Goal: Task Accomplishment & Management: Use online tool/utility

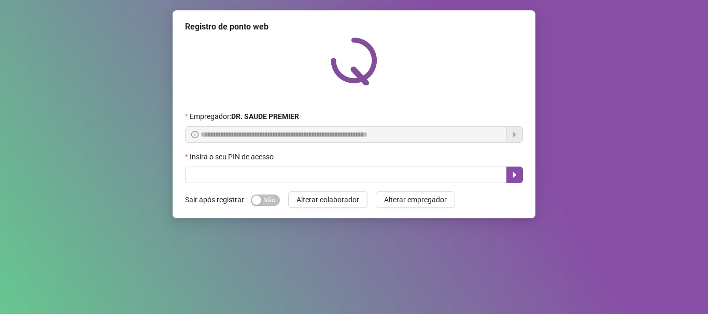
click at [326, 166] on div "Insira o seu PIN de acesso" at bounding box center [354, 159] width 338 height 16
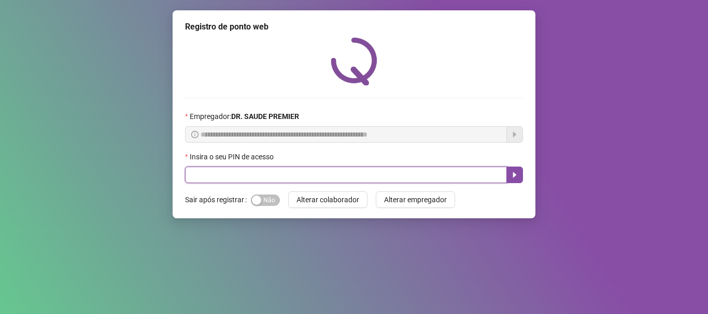
click at [326, 168] on input "text" at bounding box center [346, 175] width 322 height 17
type input "*****"
click at [518, 173] on icon "caret-right" at bounding box center [514, 175] width 8 height 8
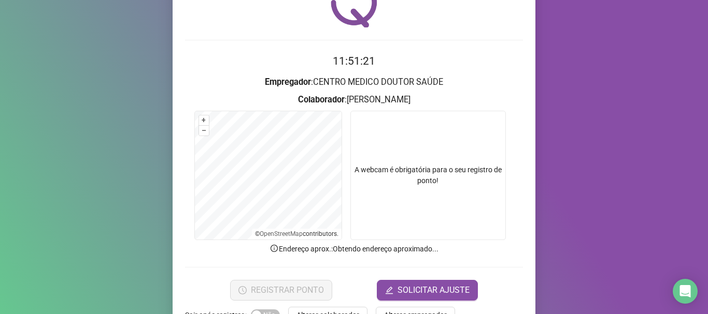
scroll to position [90, 0]
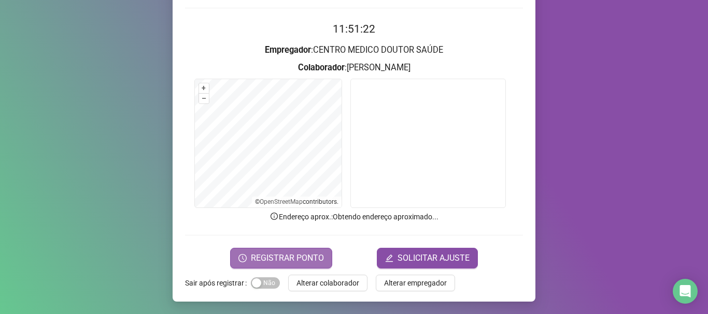
click at [268, 258] on span "REGISTRAR PONTO" at bounding box center [287, 258] width 73 height 12
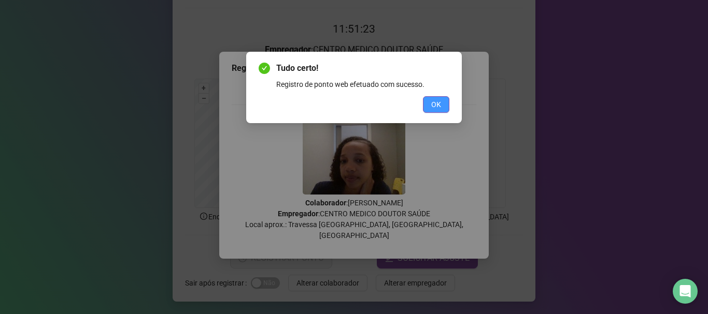
click at [439, 109] on span "OK" at bounding box center [436, 104] width 10 height 11
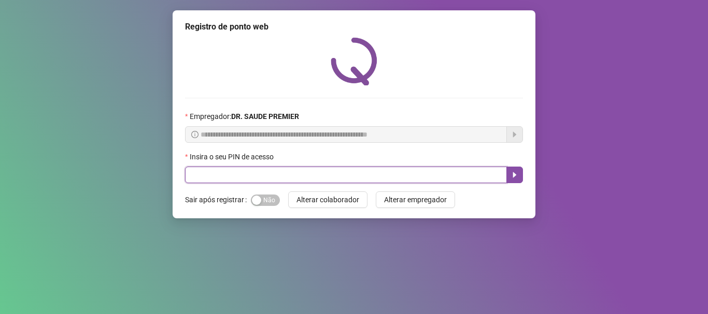
click at [364, 171] on input "text" at bounding box center [346, 175] width 322 height 17
type input "*****"
click at [521, 174] on button "button" at bounding box center [514, 175] width 17 height 17
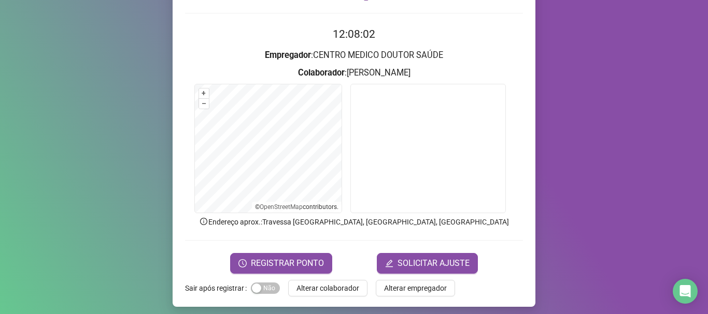
scroll to position [90, 0]
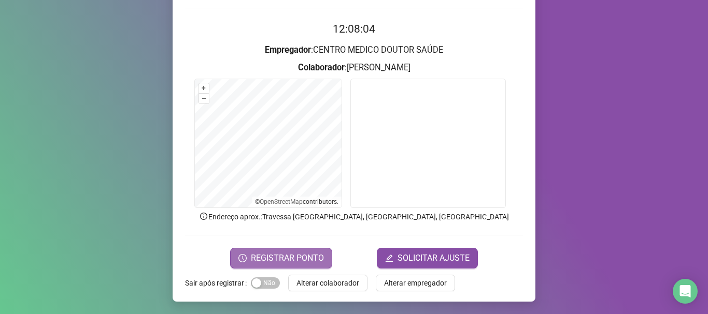
click at [309, 256] on span "REGISTRAR PONTO" at bounding box center [287, 258] width 73 height 12
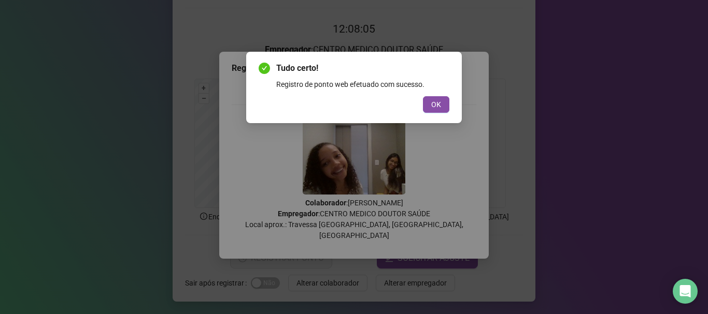
click at [427, 92] on div "Tudo certo! Registro de ponto web efetuado com sucesso. OK" at bounding box center [353, 87] width 191 height 51
click at [431, 97] on button "OK" at bounding box center [436, 104] width 26 height 17
